Goal: Book appointment/travel/reservation

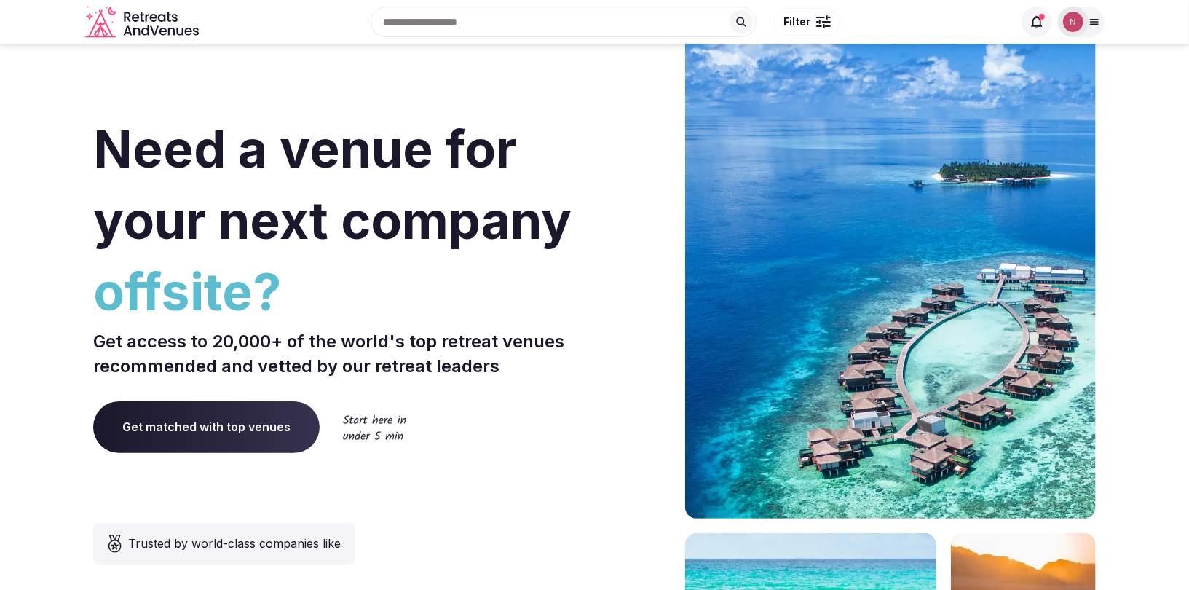
click at [1074, 25] on img at bounding box center [1073, 22] width 20 height 20
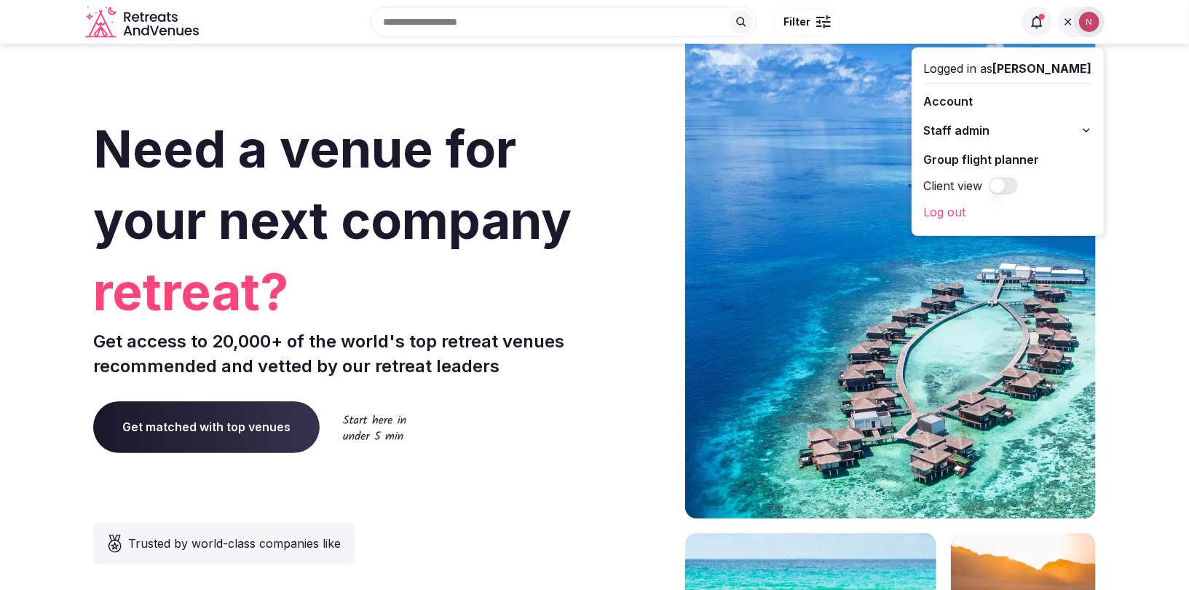
click at [1048, 133] on button "Staff admin" at bounding box center [1008, 130] width 168 height 23
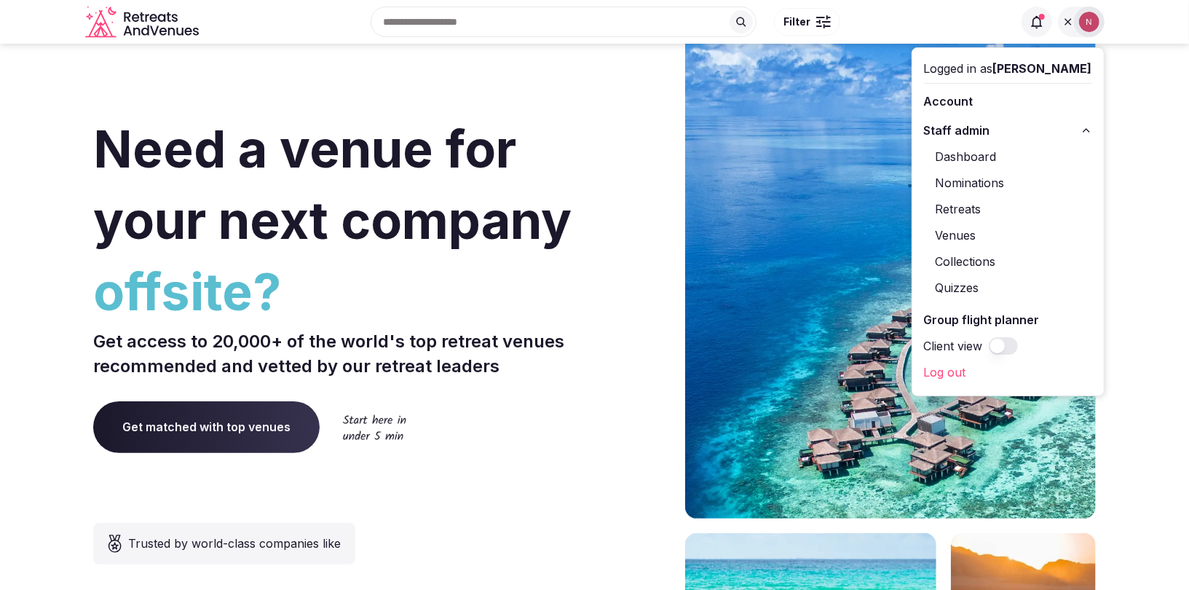
click at [973, 207] on link "Retreats" at bounding box center [1008, 208] width 168 height 23
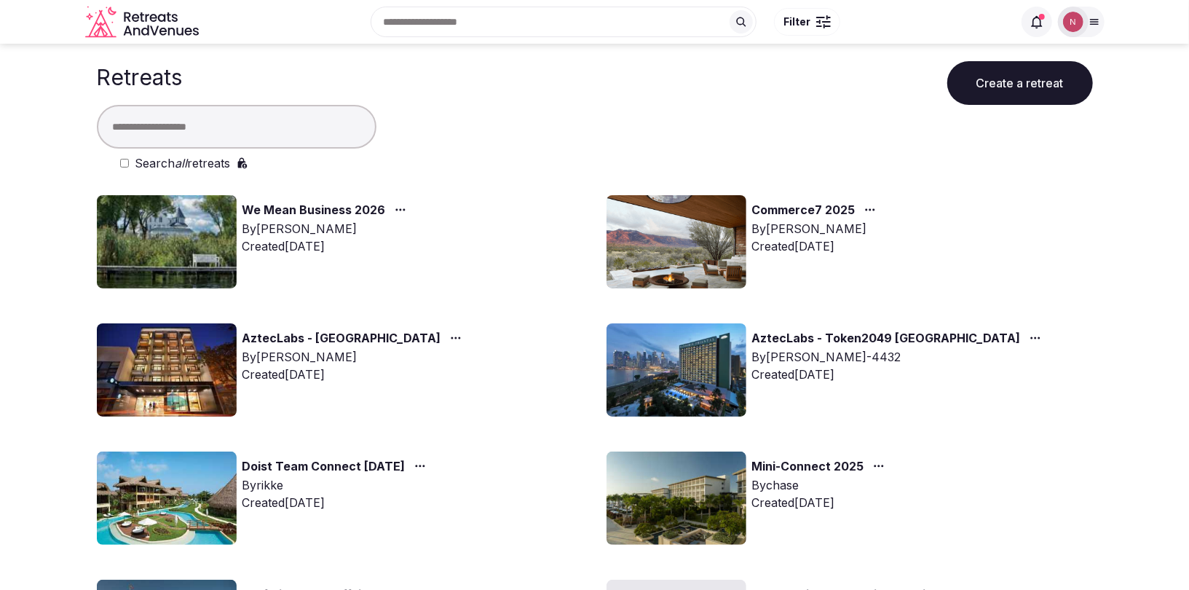
click at [206, 127] on input "text" at bounding box center [237, 127] width 280 height 44
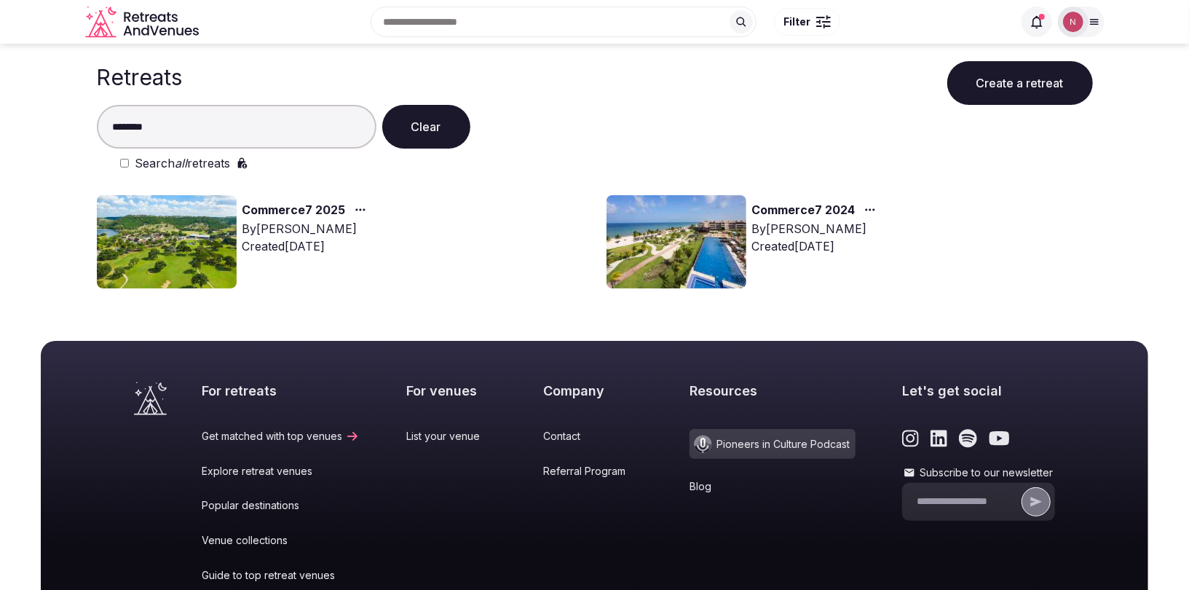
type input "********"
click at [194, 226] on img at bounding box center [167, 241] width 140 height 93
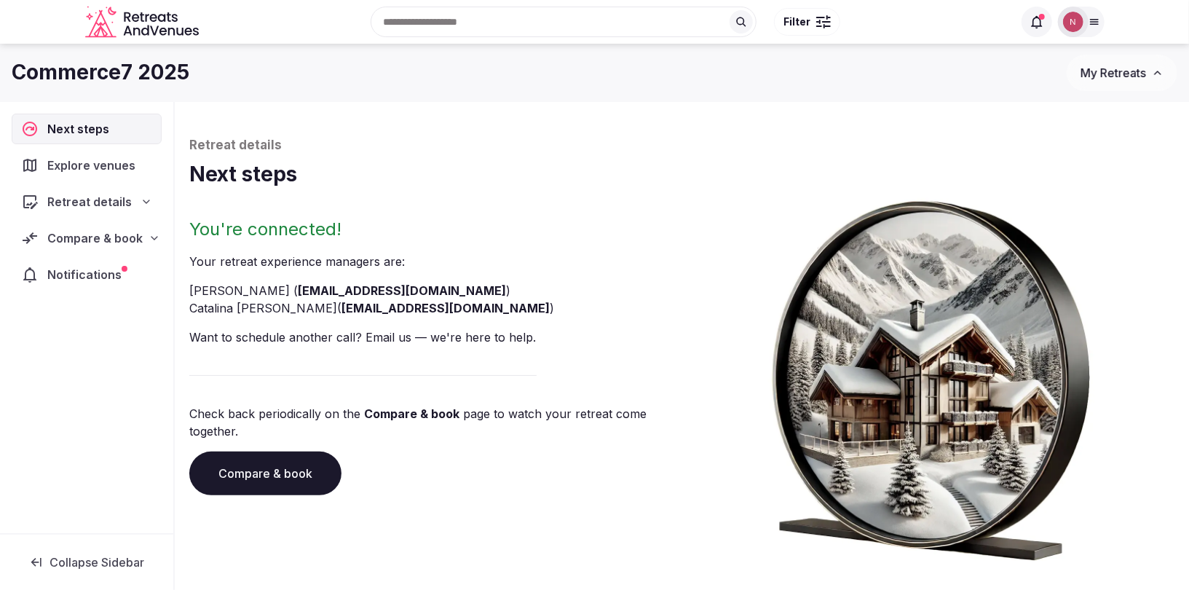
click at [87, 248] on div "Compare & book" at bounding box center [87, 238] width 150 height 31
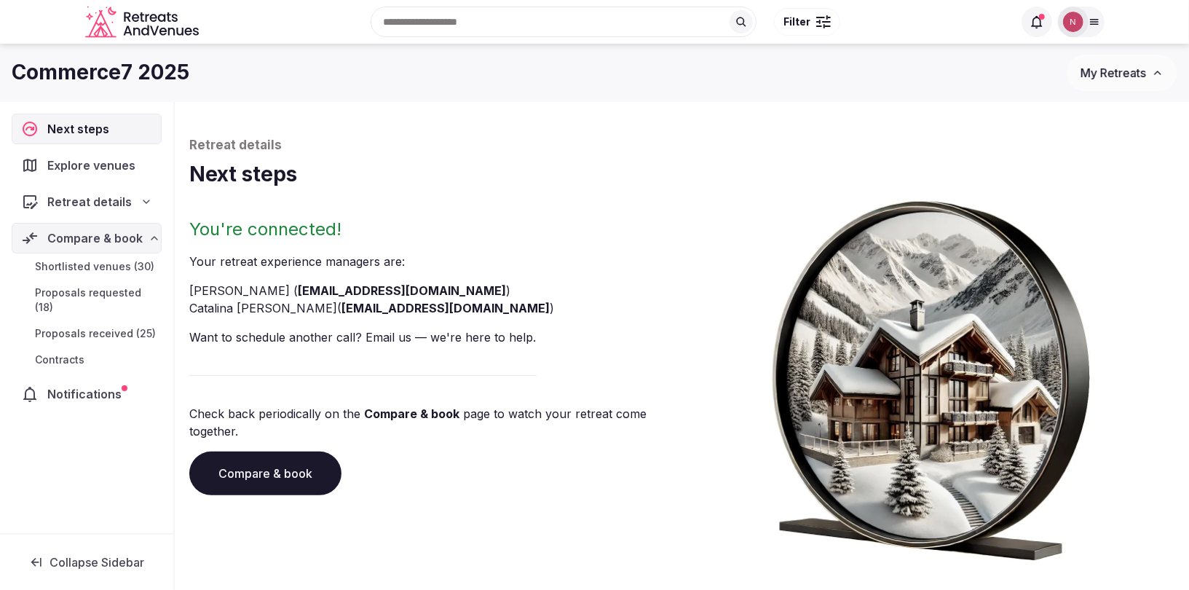
click at [82, 331] on span "Proposals received (25)" at bounding box center [95, 333] width 121 height 15
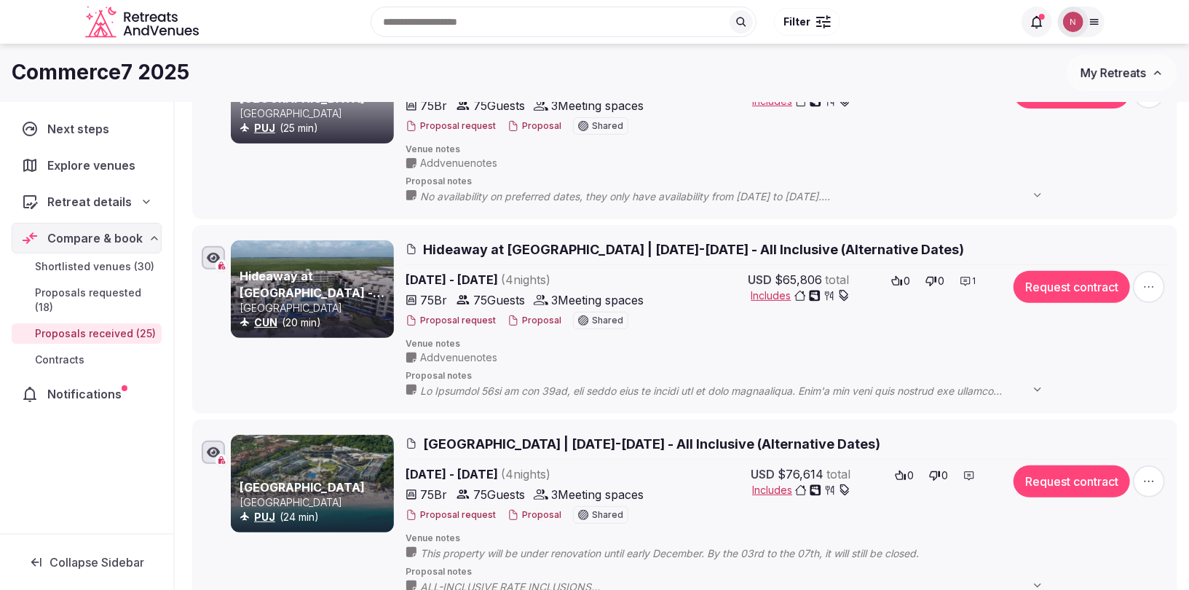
scroll to position [154, 0]
